Goal: Information Seeking & Learning: Learn about a topic

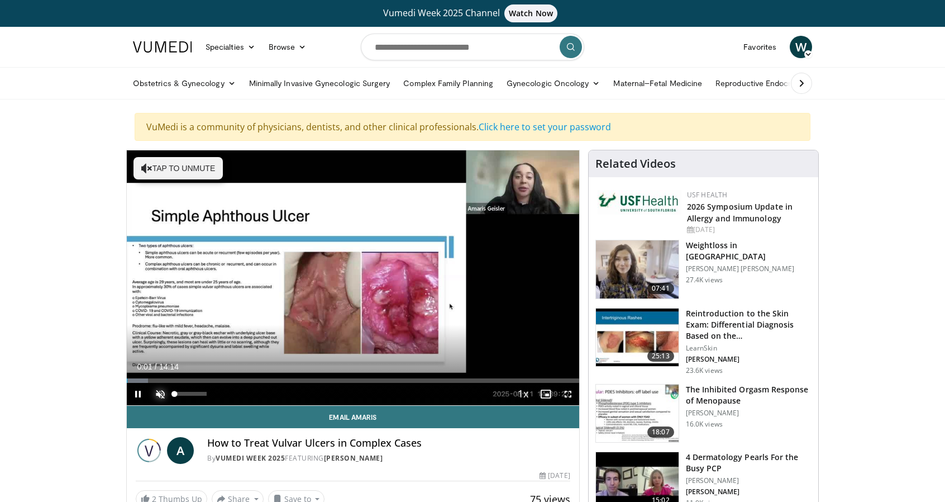
click at [167, 393] on span "Video Player" at bounding box center [160, 394] width 22 height 22
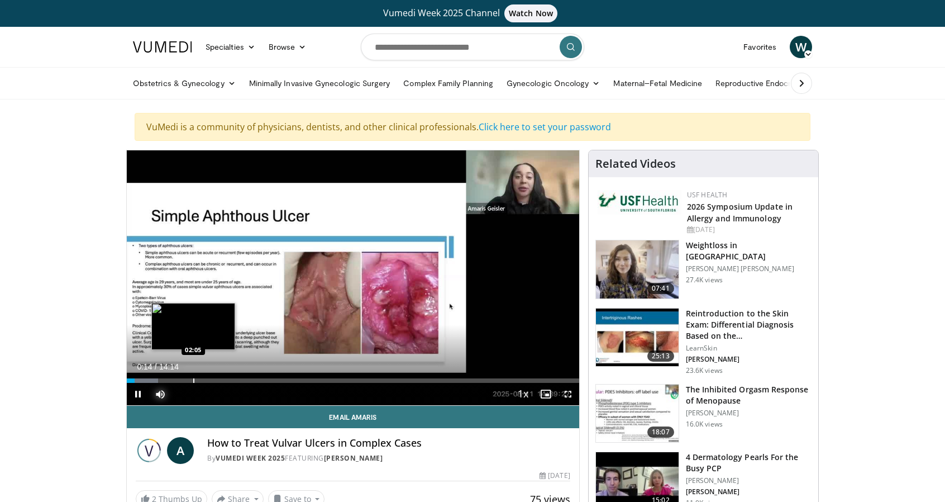
click at [193, 379] on div "Progress Bar" at bounding box center [193, 380] width 1 height 4
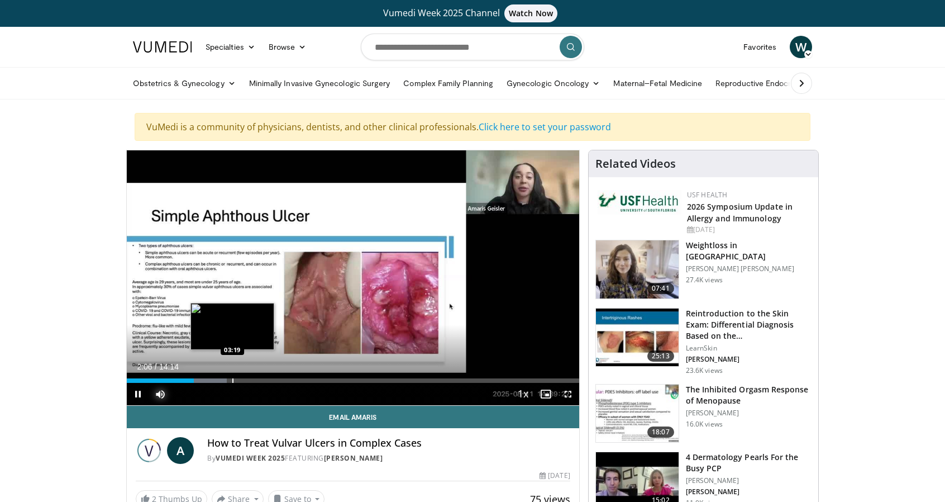
click at [232, 381] on div "Progress Bar" at bounding box center [232, 380] width 1 height 4
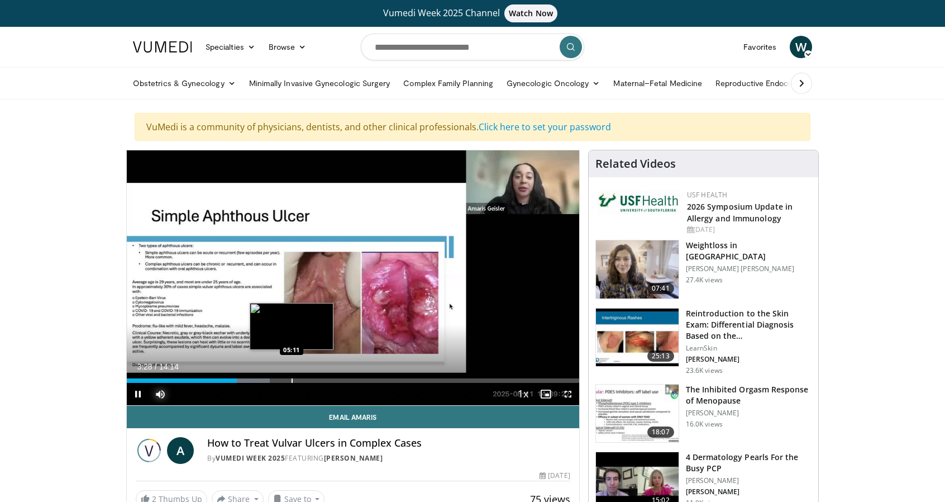
click at [292, 380] on div "Progress Bar" at bounding box center [292, 380] width 1 height 4
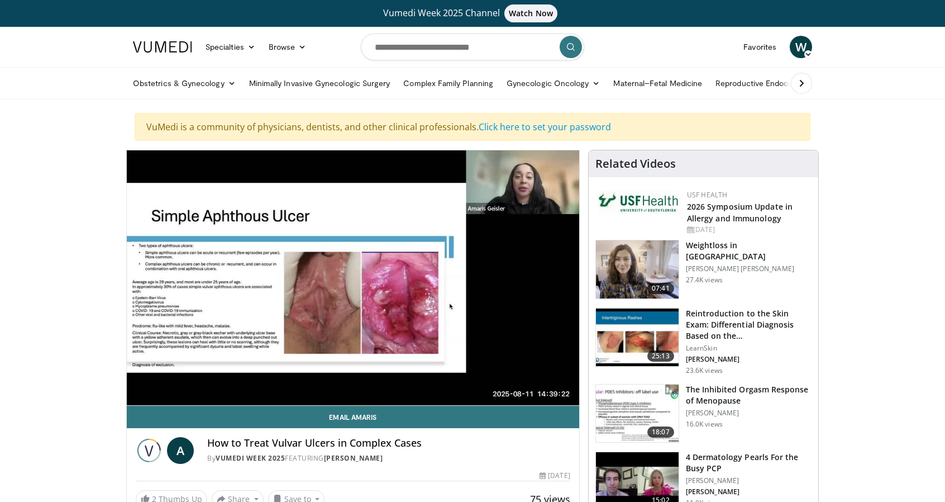
click at [323, 379] on video-js "**********" at bounding box center [353, 277] width 452 height 255
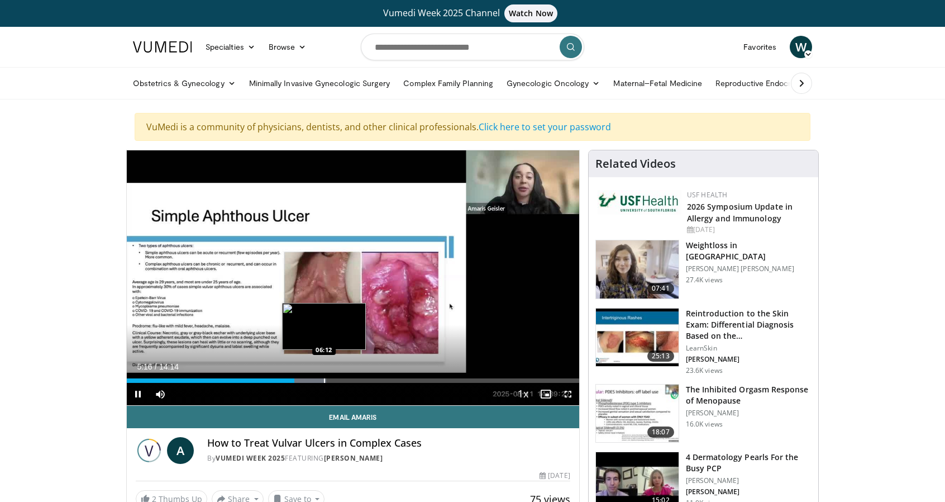
click at [324, 376] on div "Loaded : 44.09% 05:16 06:12" at bounding box center [353, 377] width 452 height 11
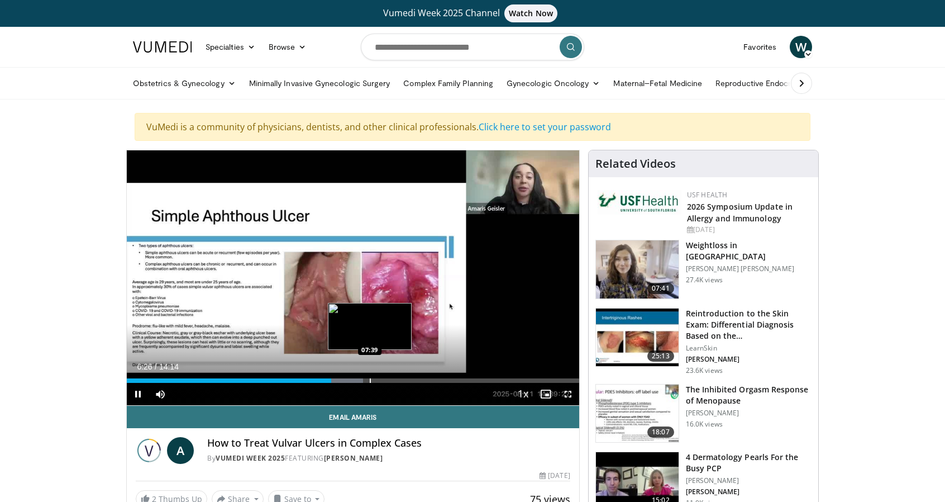
click at [369, 376] on div "Loaded : 52.21% 06:26 07:39" at bounding box center [353, 377] width 452 height 11
click at [390, 378] on div "Progress Bar" at bounding box center [390, 380] width 1 height 4
